Goal: Task Accomplishment & Management: Use online tool/utility

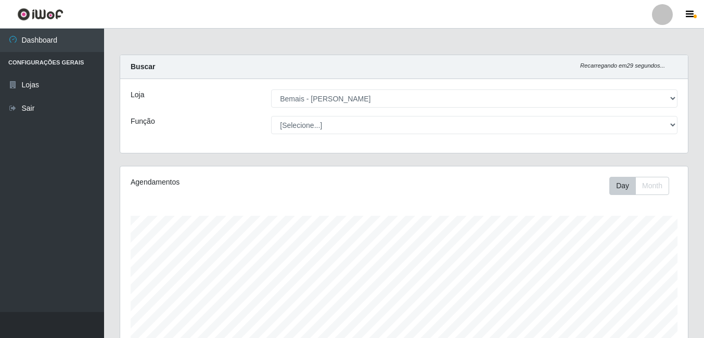
select select "230"
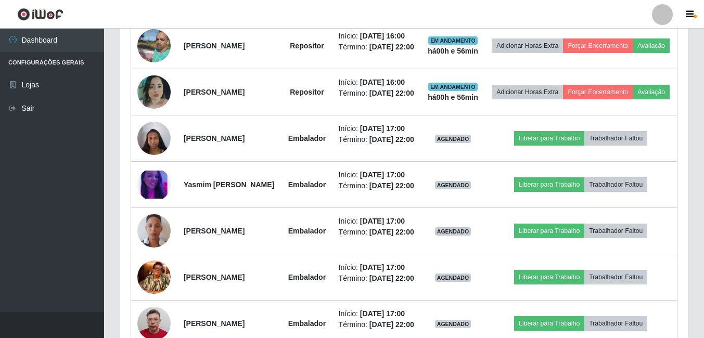
scroll to position [216, 567]
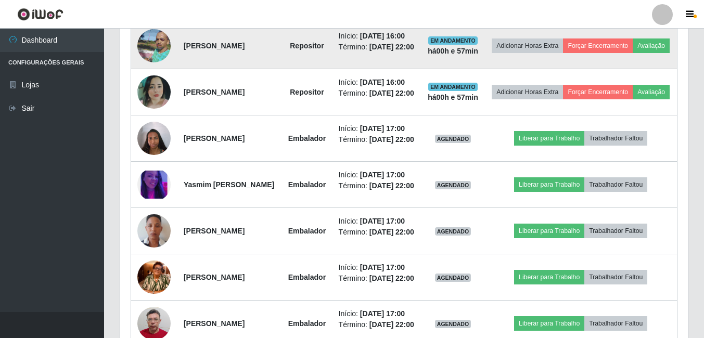
click at [159, 68] on img at bounding box center [153, 45] width 33 height 45
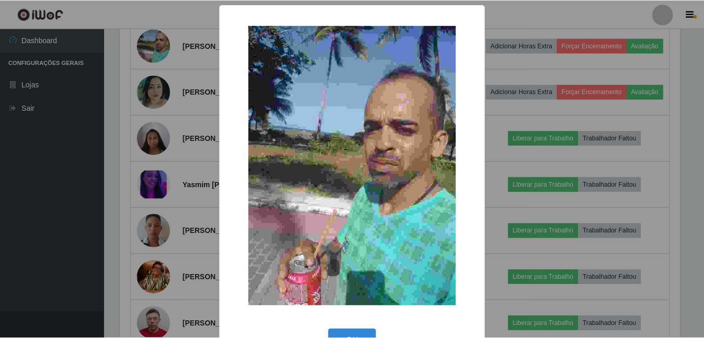
scroll to position [33, 0]
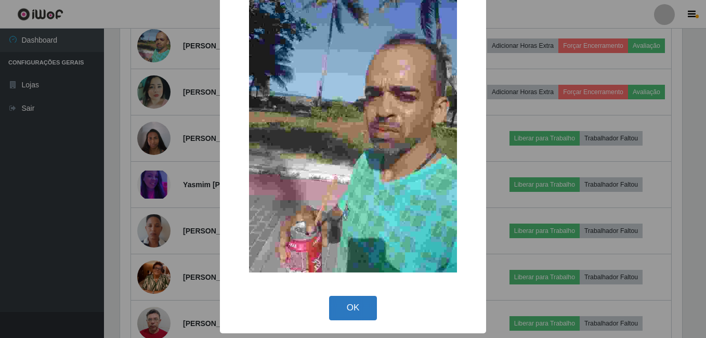
click at [352, 303] on button "OK" at bounding box center [353, 308] width 48 height 24
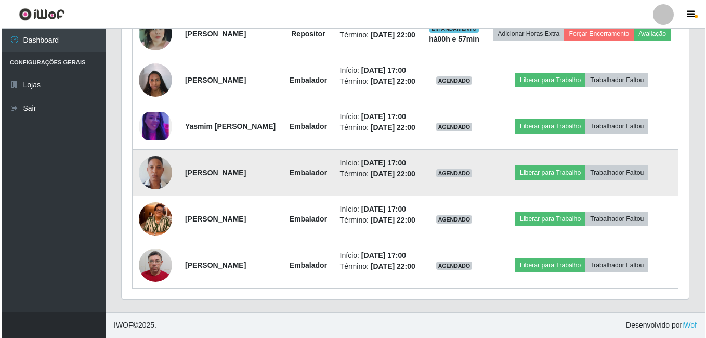
scroll to position [687, 0]
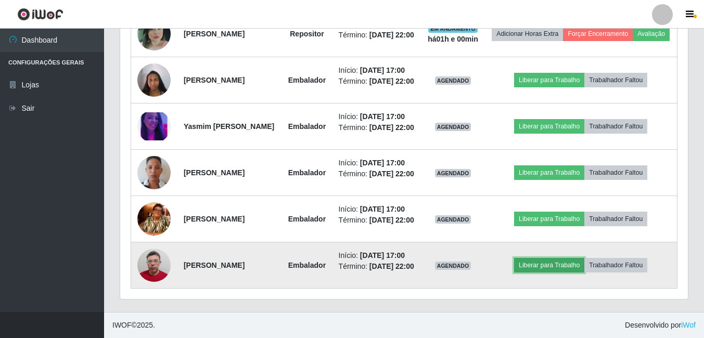
click at [558, 258] on button "Liberar para Trabalho" at bounding box center [549, 265] width 70 height 15
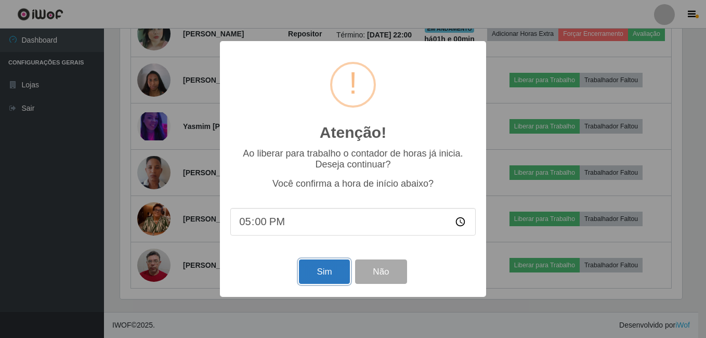
click at [333, 265] on button "Sim" at bounding box center [324, 271] width 50 height 24
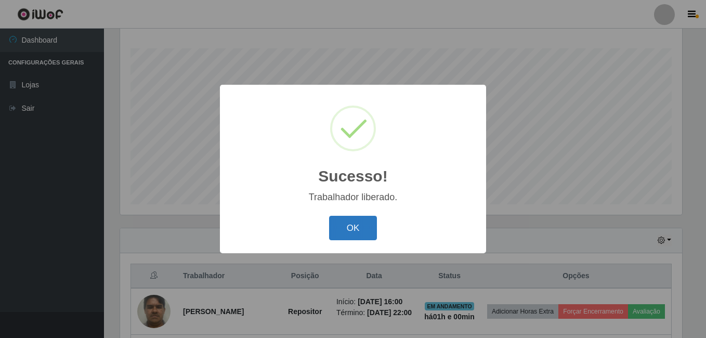
click at [347, 228] on button "OK" at bounding box center [353, 228] width 48 height 24
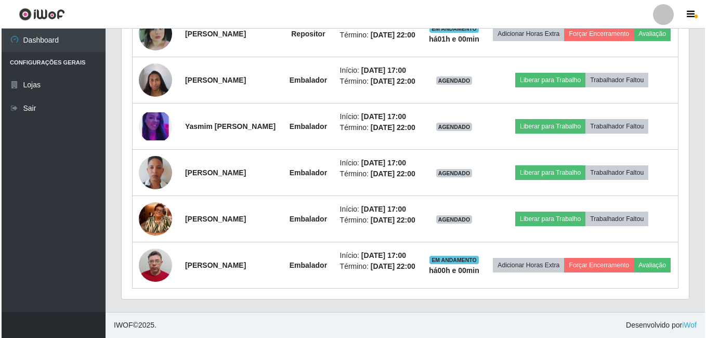
scroll to position [687, 0]
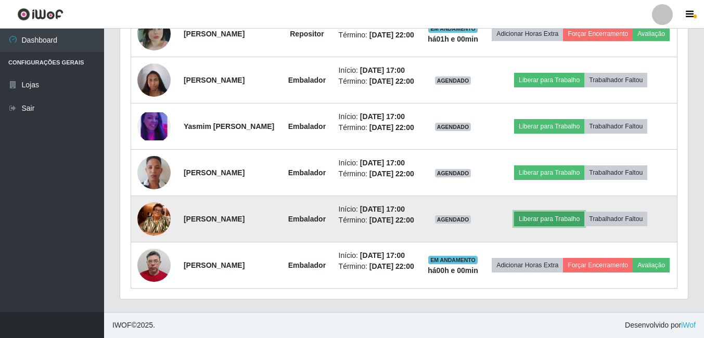
click at [546, 212] on button "Liberar para Trabalho" at bounding box center [549, 219] width 70 height 15
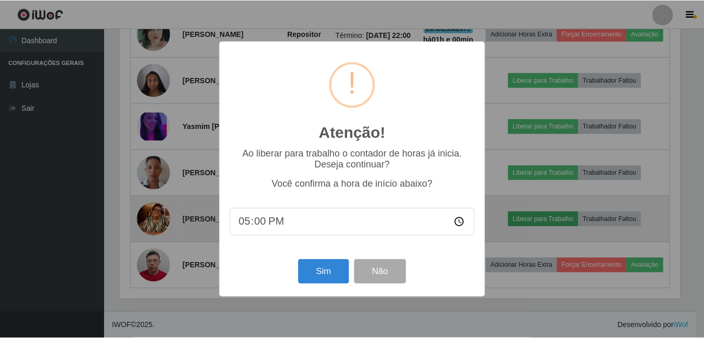
scroll to position [216, 562]
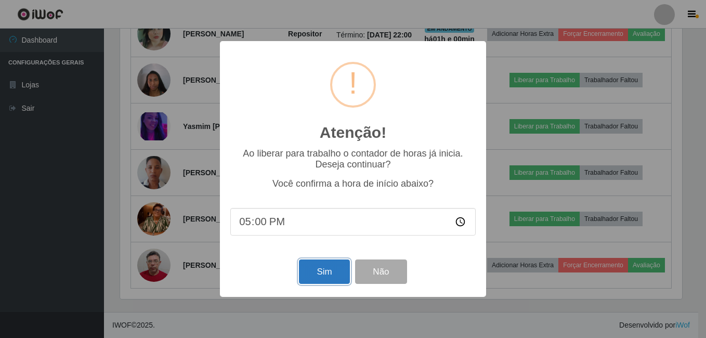
click at [310, 272] on button "Sim" at bounding box center [324, 271] width 50 height 24
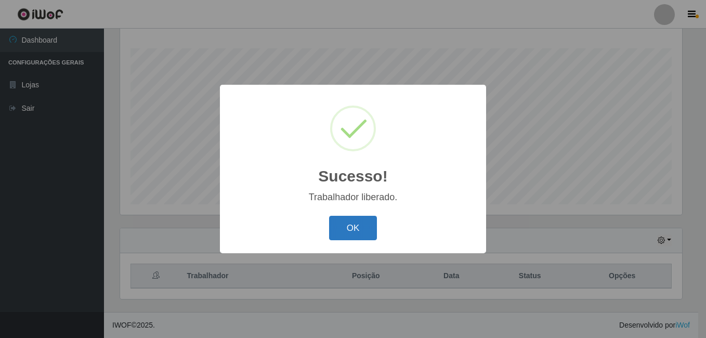
click at [341, 228] on button "OK" at bounding box center [353, 228] width 48 height 24
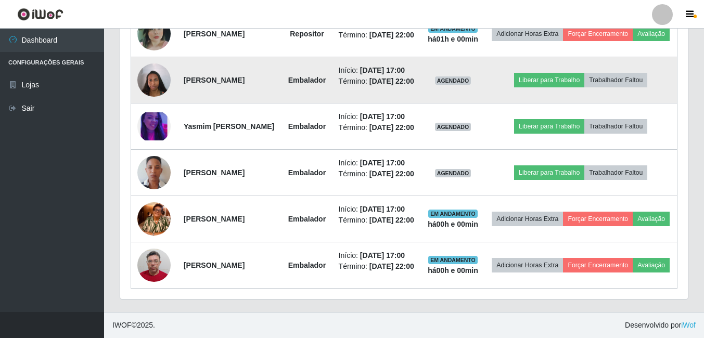
scroll to position [583, 0]
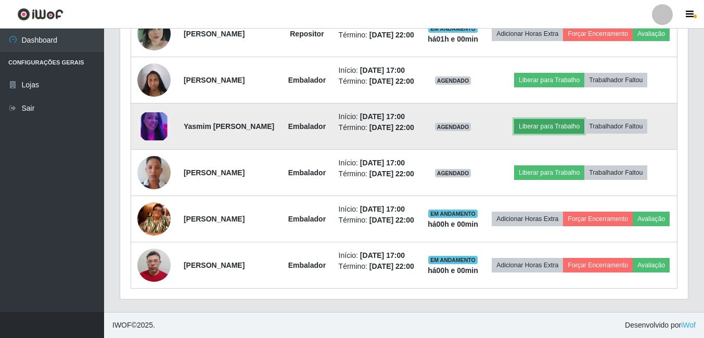
click at [553, 134] on button "Liberar para Trabalho" at bounding box center [549, 126] width 70 height 15
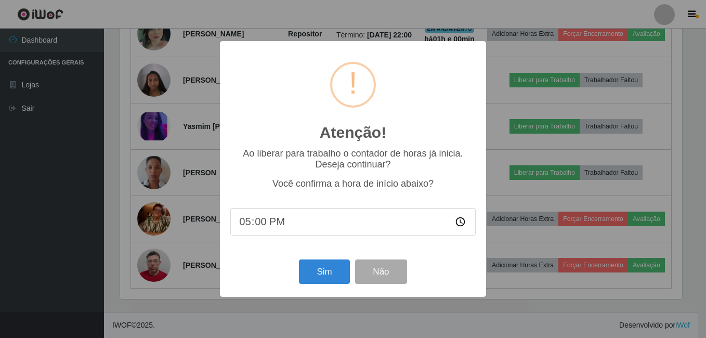
click at [324, 260] on div "Sim Não" at bounding box center [352, 272] width 245 height 30
click at [332, 268] on button "Sim" at bounding box center [324, 271] width 50 height 24
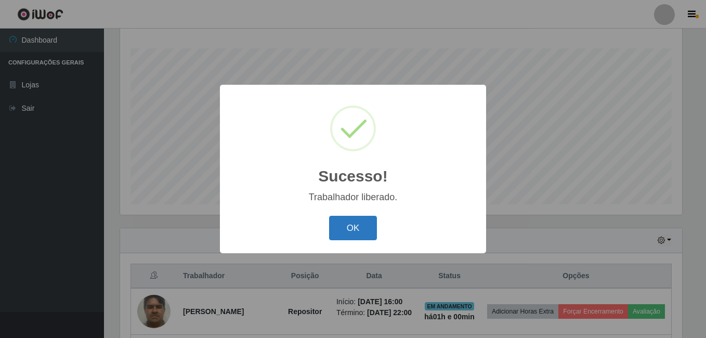
click at [357, 227] on button "OK" at bounding box center [353, 228] width 48 height 24
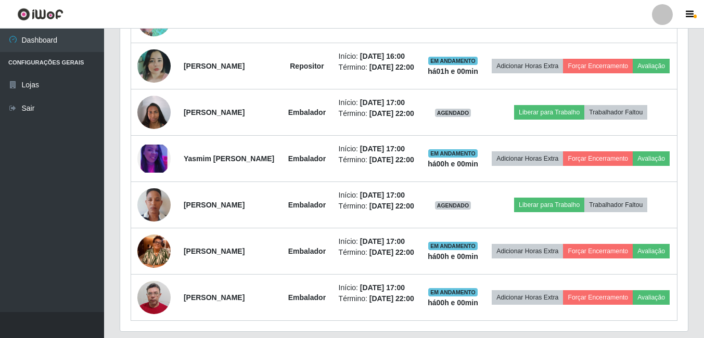
scroll to position [531, 0]
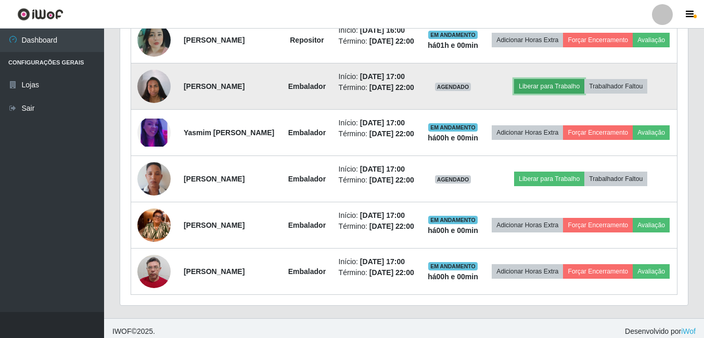
click at [559, 94] on button "Liberar para Trabalho" at bounding box center [549, 86] width 70 height 15
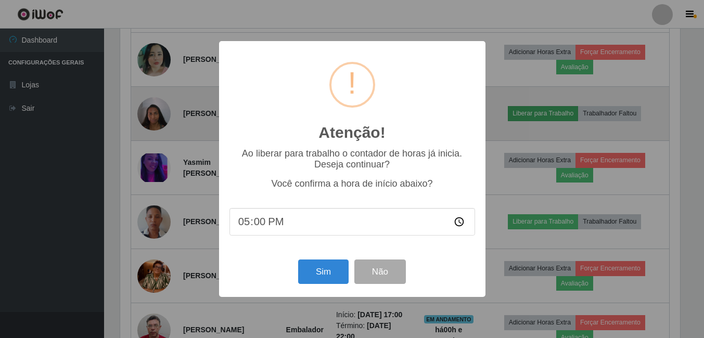
scroll to position [0, 0]
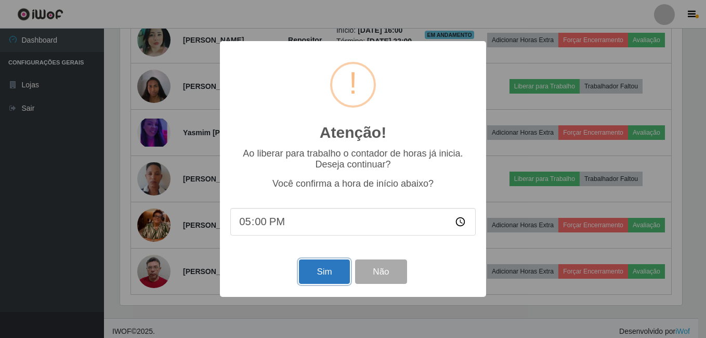
click at [308, 274] on button "Sim" at bounding box center [324, 271] width 50 height 24
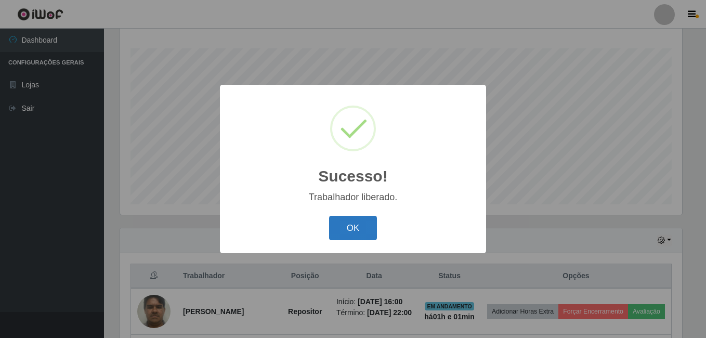
click at [349, 224] on button "OK" at bounding box center [353, 228] width 48 height 24
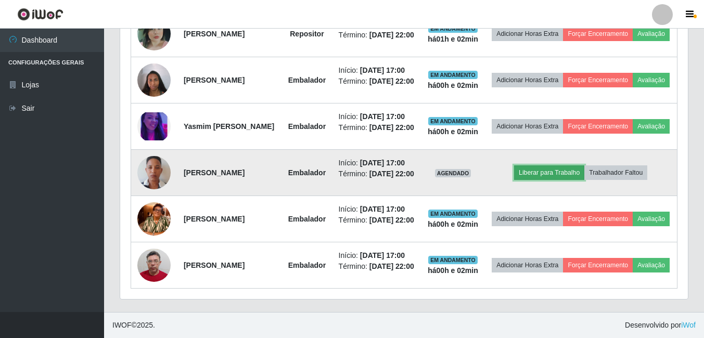
click at [538, 165] on button "Liberar para Trabalho" at bounding box center [549, 172] width 70 height 15
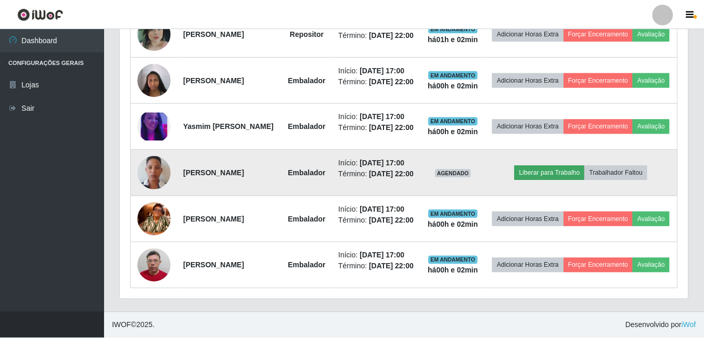
scroll to position [216, 562]
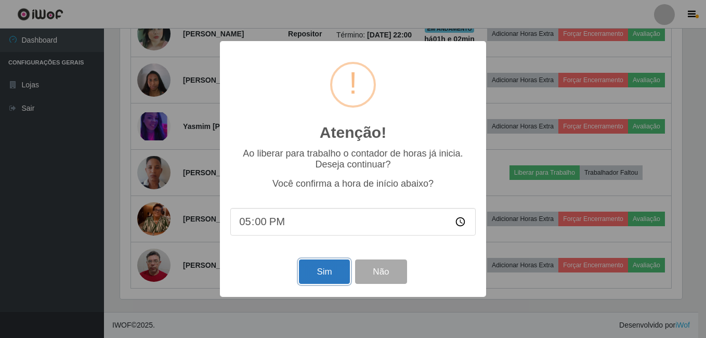
click at [344, 270] on button "Sim" at bounding box center [324, 271] width 50 height 24
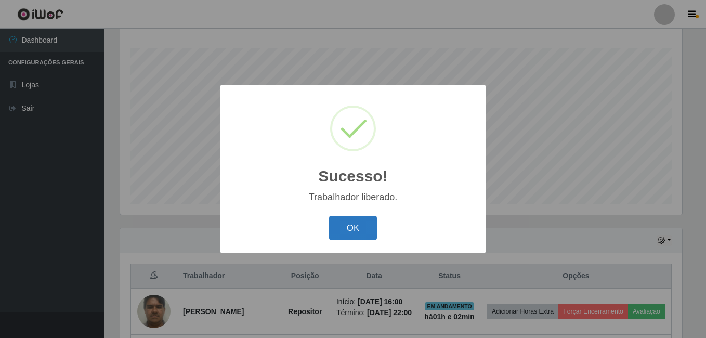
click at [370, 230] on button "OK" at bounding box center [353, 228] width 48 height 24
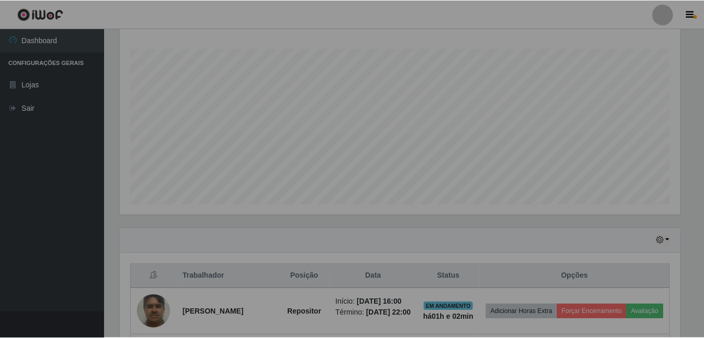
scroll to position [216, 567]
